Goal: Information Seeking & Learning: Learn about a topic

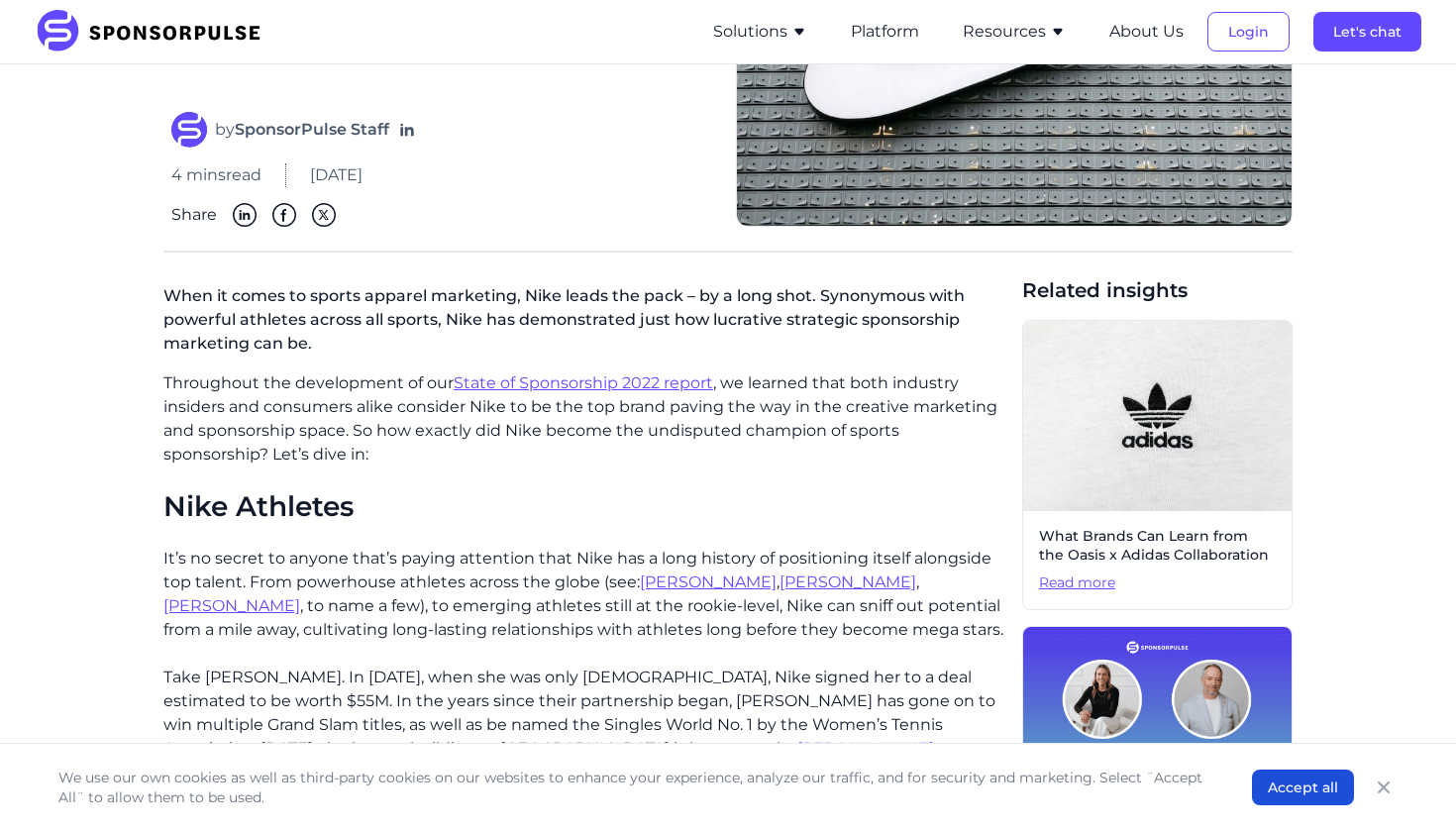
scroll to position [271, 0]
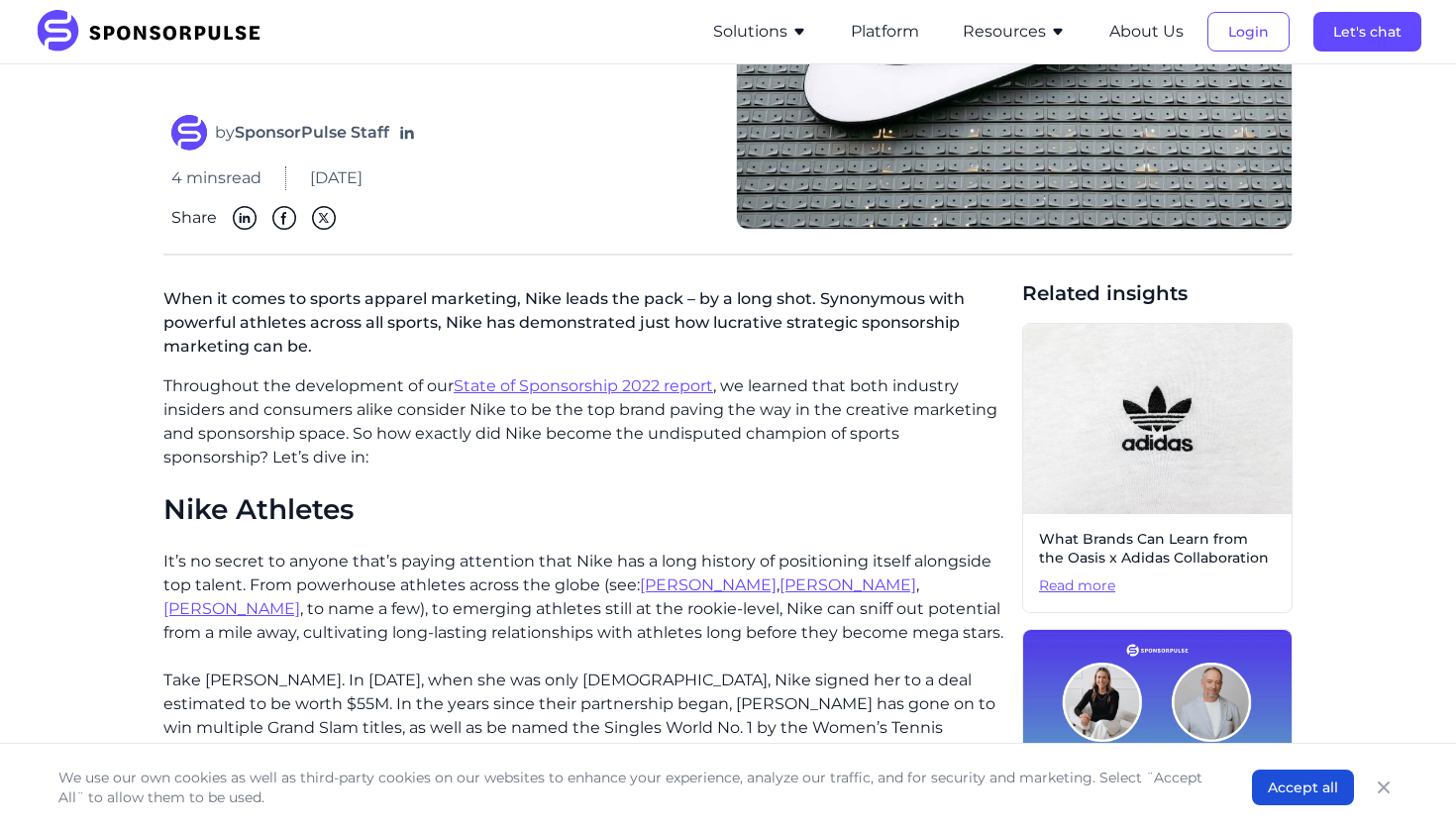
click at [216, 313] on p "When it comes to sports apparel marketing, Nike leads the pack – by a long shot…" at bounding box center [584, 327] width 843 height 96
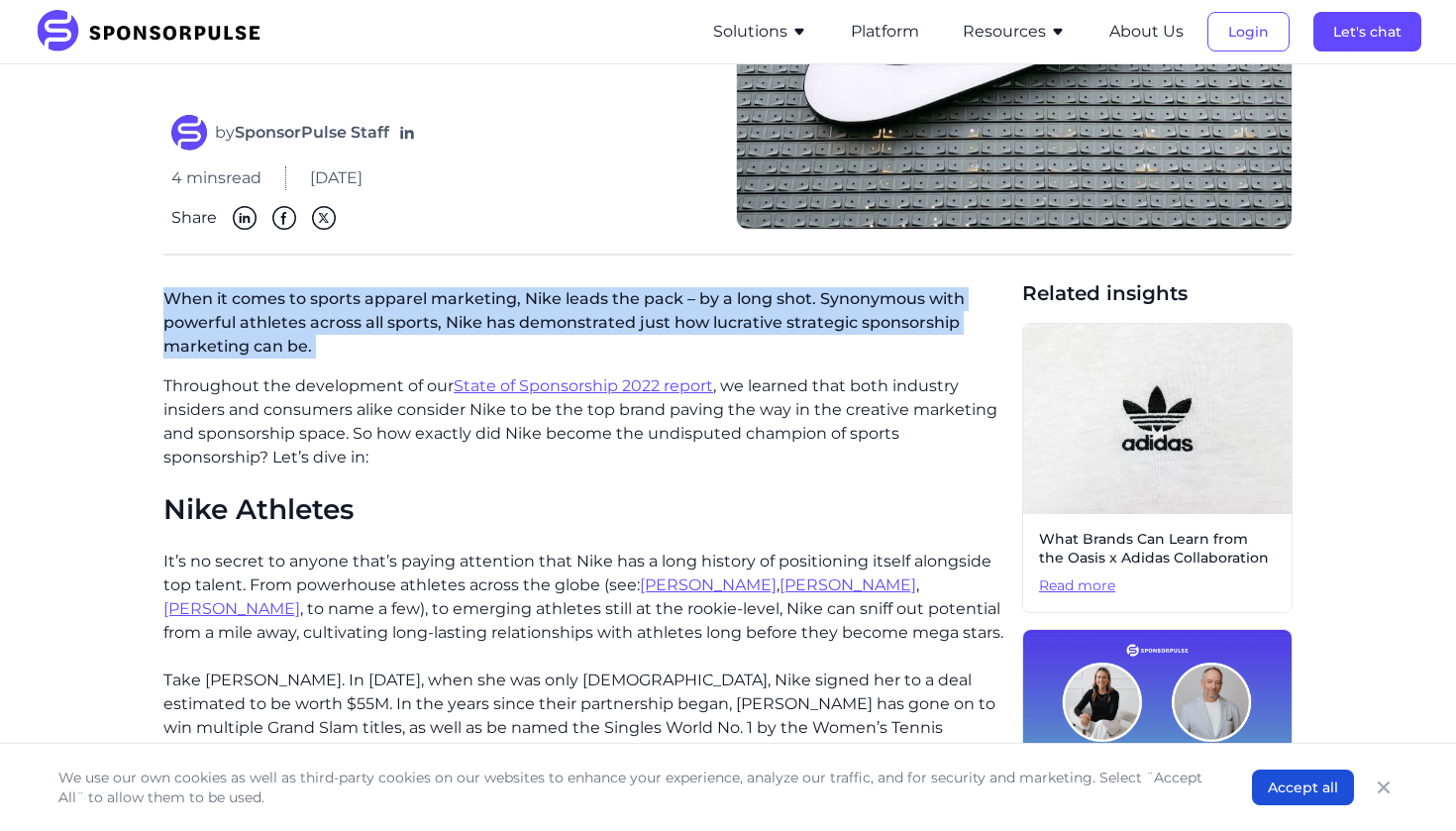
click at [216, 313] on p "When it comes to sports apparel marketing, Nike leads the pack – by a long shot…" at bounding box center [584, 327] width 843 height 96
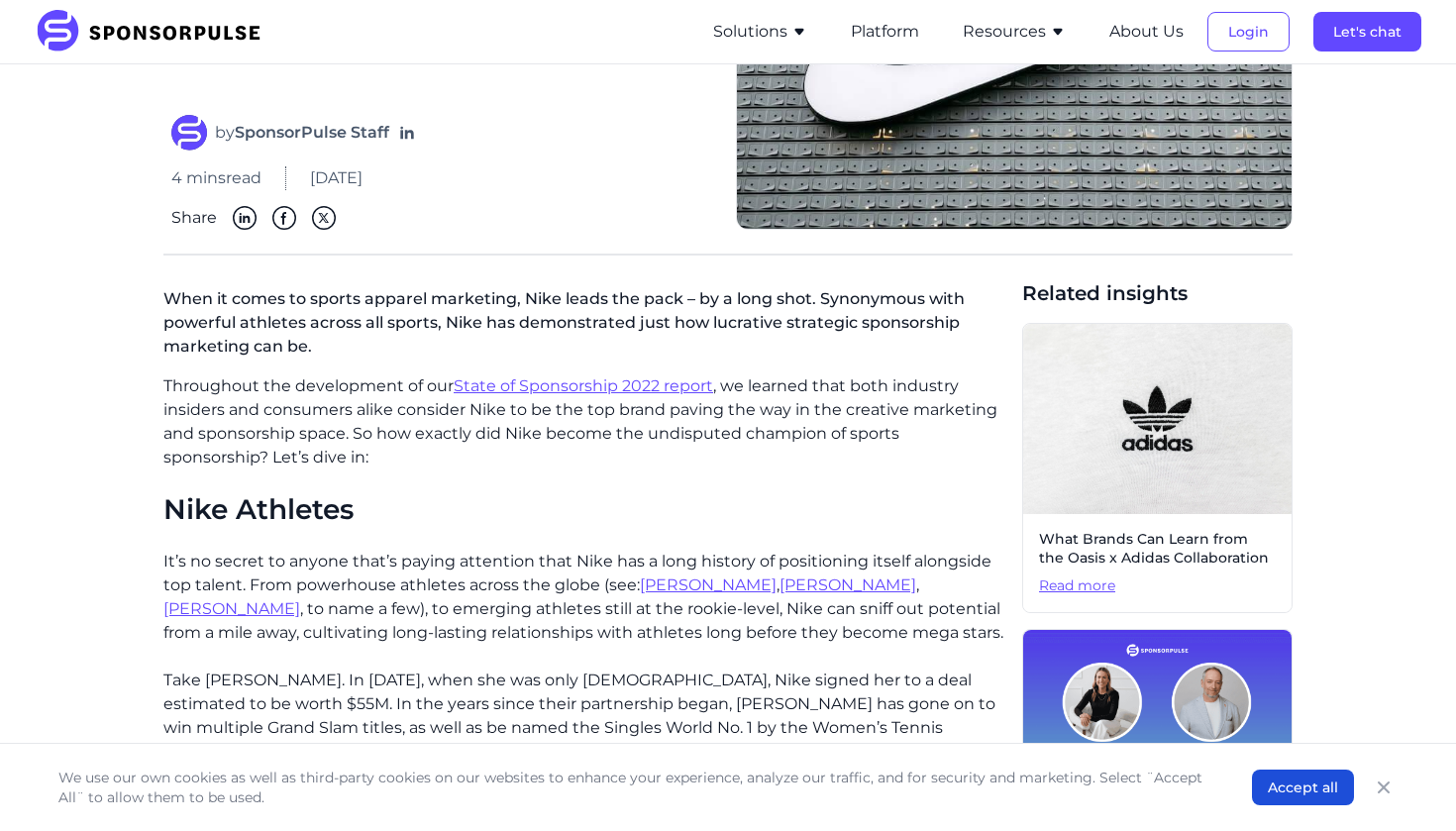
click at [247, 350] on p "When it comes to sports apparel marketing, Nike leads the pack – by a long shot…" at bounding box center [584, 327] width 843 height 96
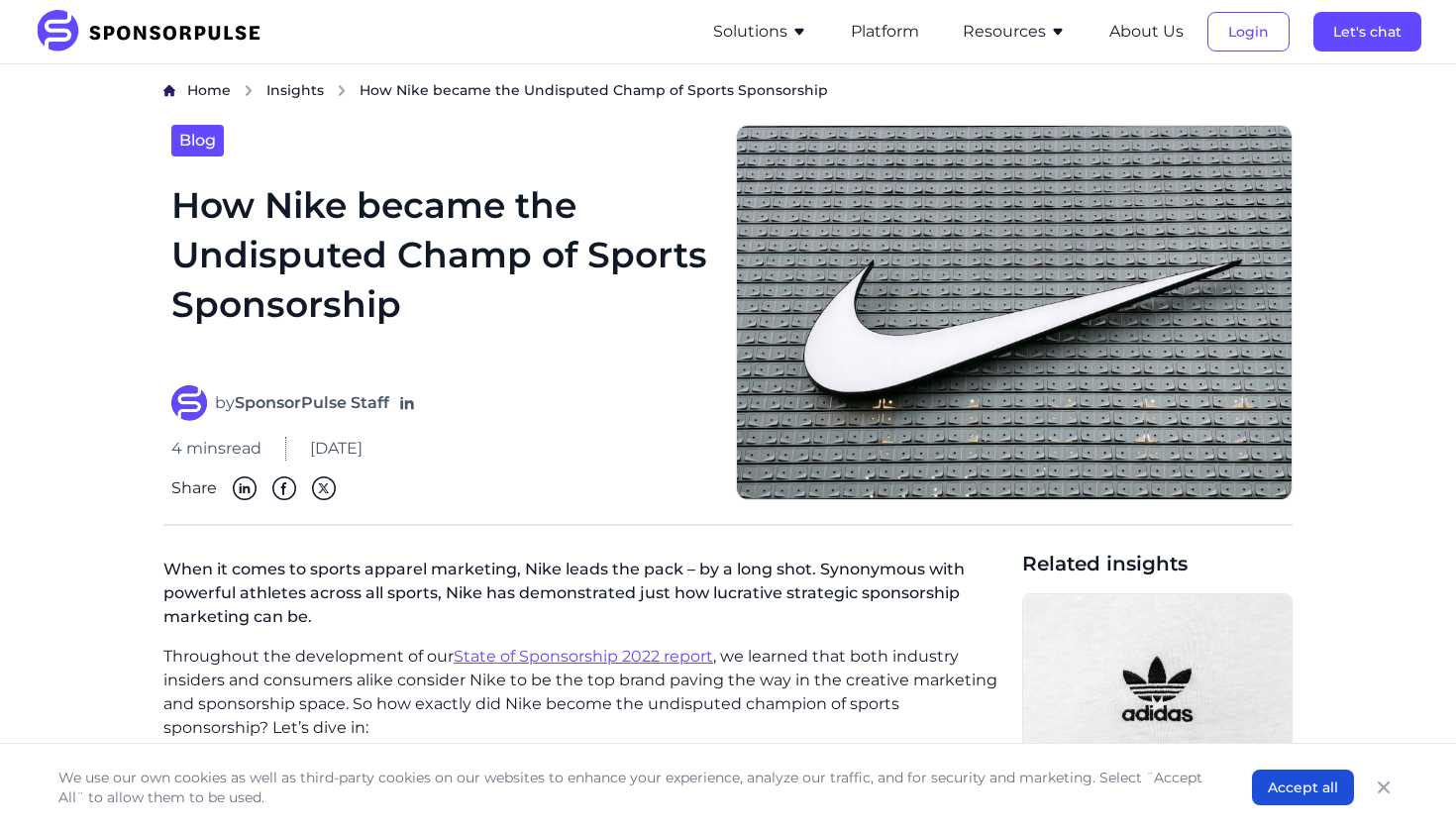
scroll to position [0, 0]
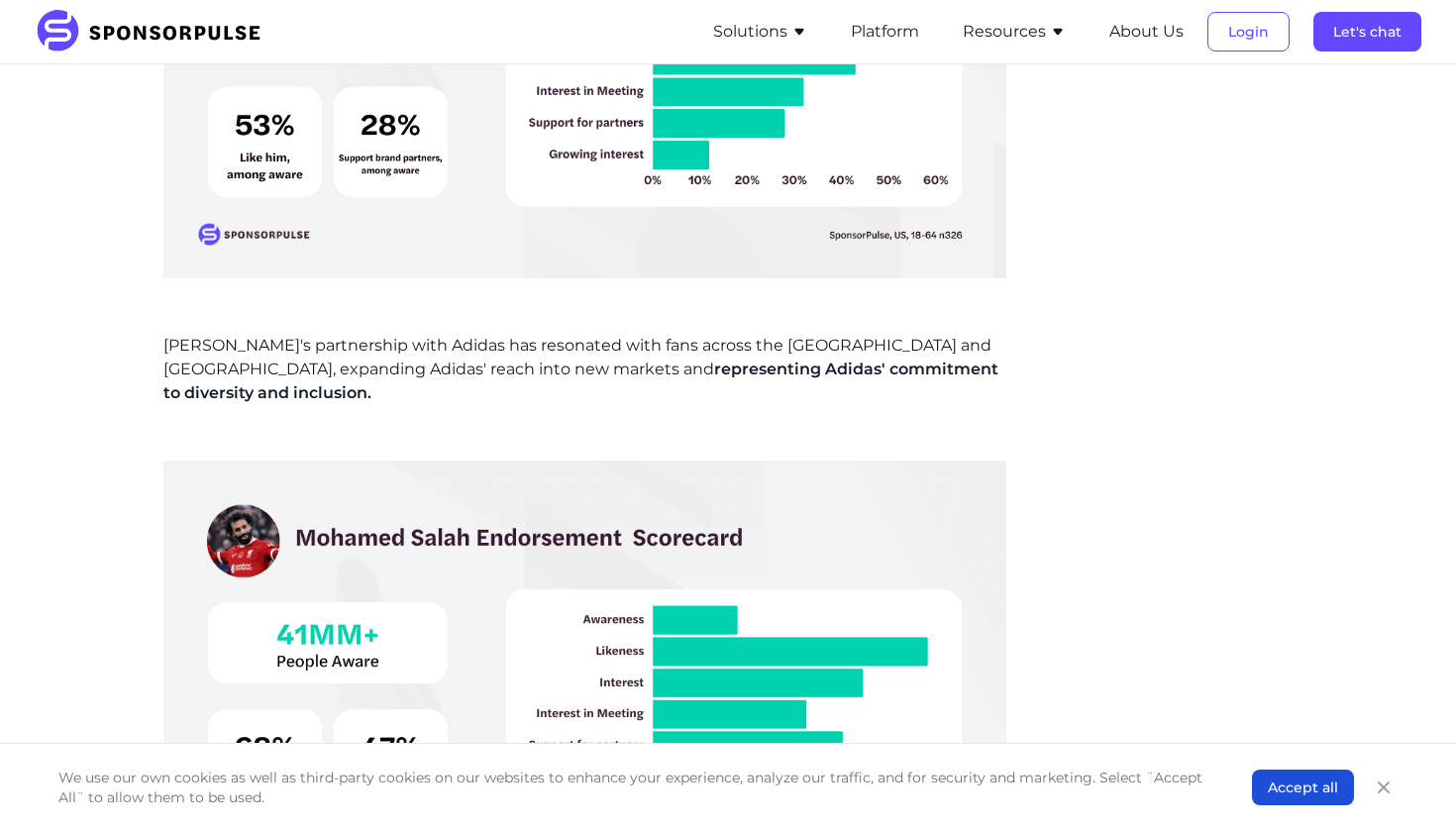
scroll to position [4997, 0]
